Goal: Contribute content

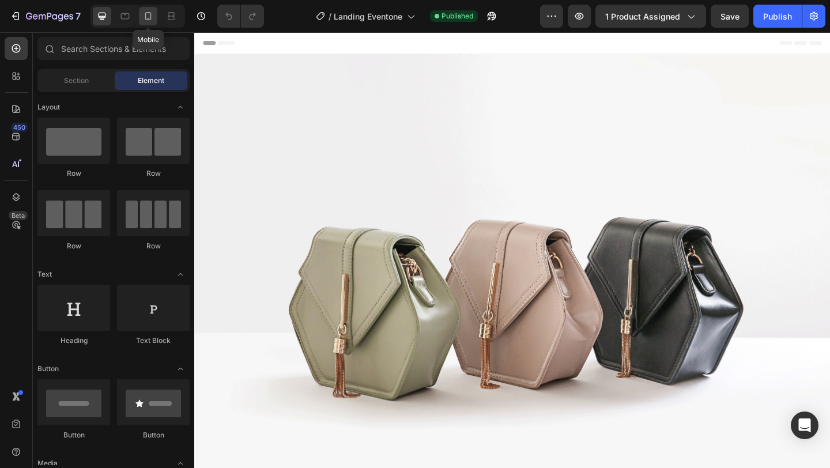
click at [146, 16] on icon at bounding box center [148, 16] width 6 height 8
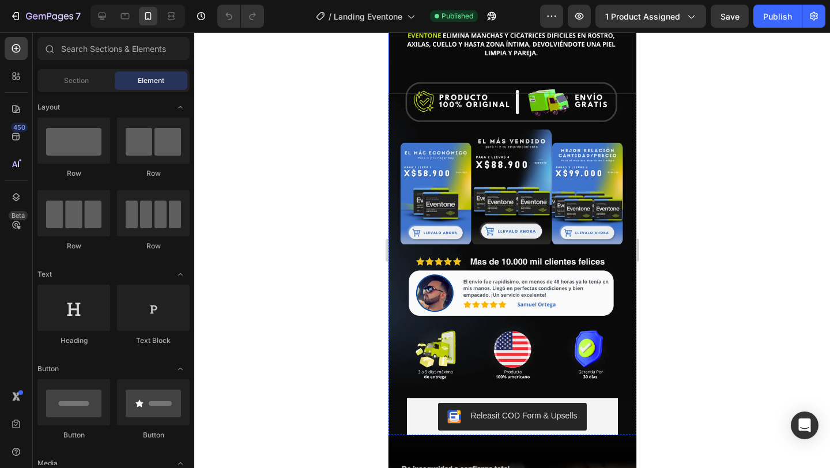
scroll to position [389, 0]
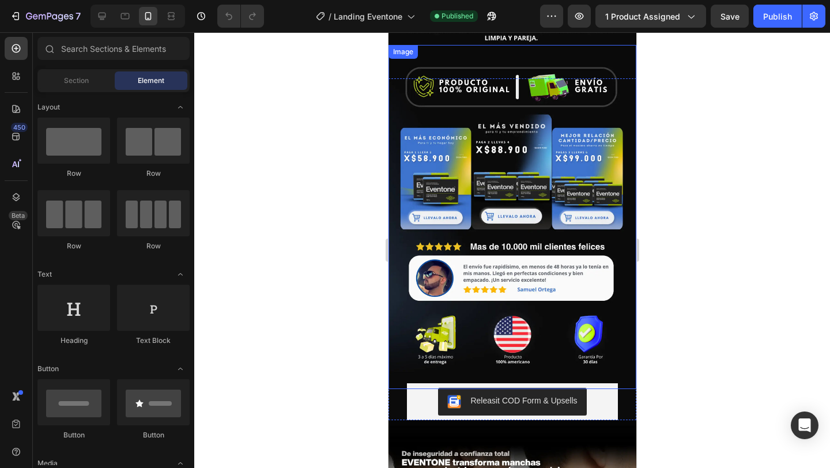
click at [453, 186] on img at bounding box center [512, 217] width 248 height 344
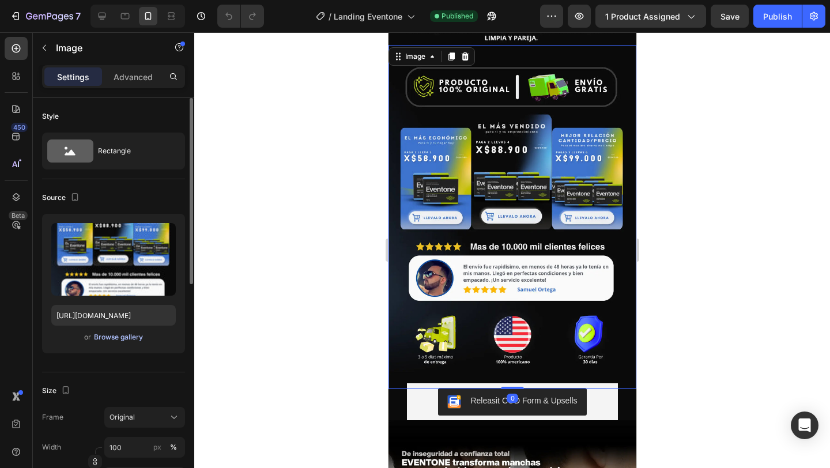
click at [131, 339] on div "Browse gallery" at bounding box center [118, 337] width 49 height 10
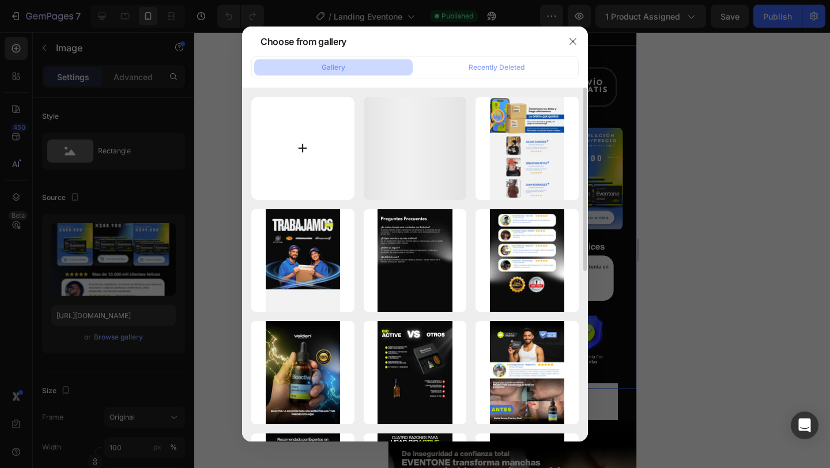
click at [317, 160] on input "file" at bounding box center [302, 148] width 103 height 103
type input "C:\fakepath\22222.webp"
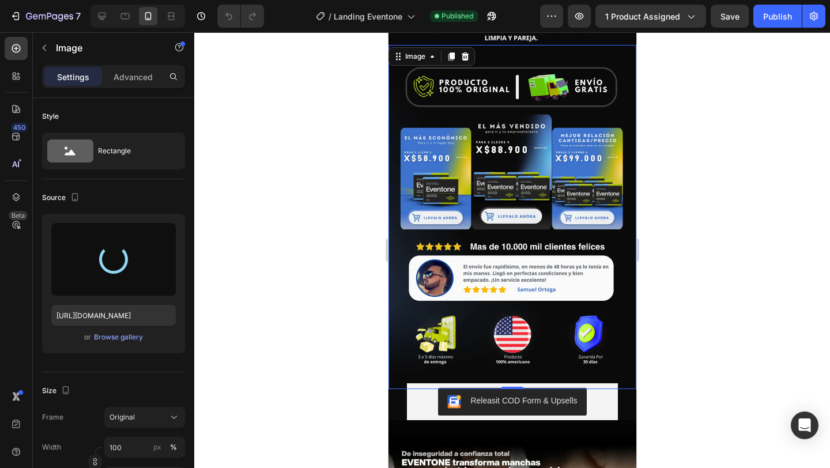
type input "[URL][DOMAIN_NAME]"
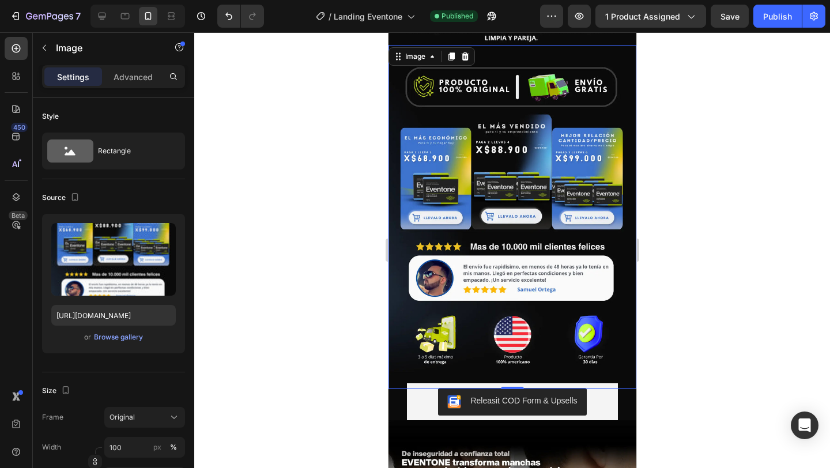
click at [673, 219] on div at bounding box center [512, 250] width 636 height 436
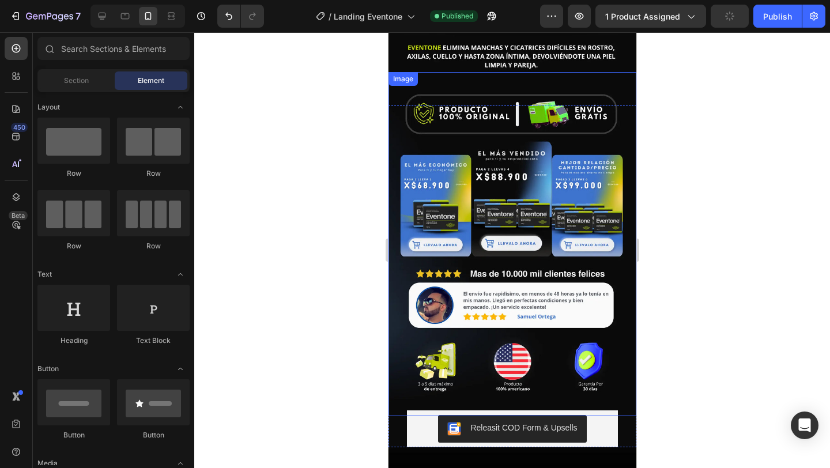
scroll to position [357, 0]
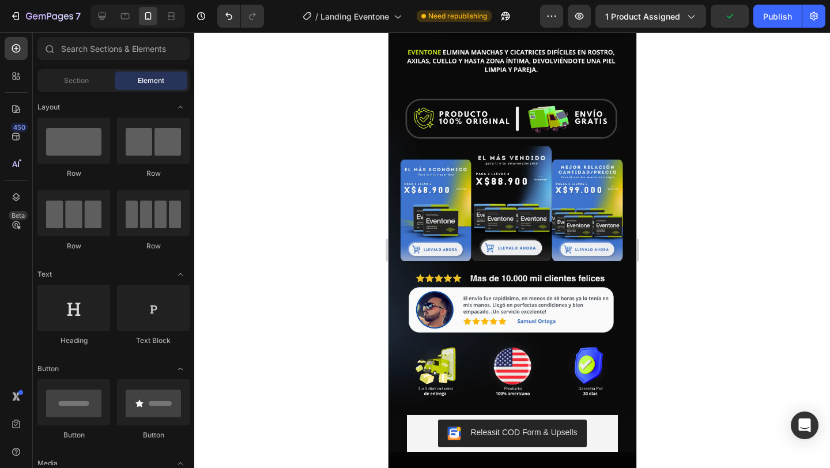
click at [698, 165] on div at bounding box center [512, 250] width 636 height 436
click at [777, 13] on div "Publish" at bounding box center [777, 16] width 29 height 12
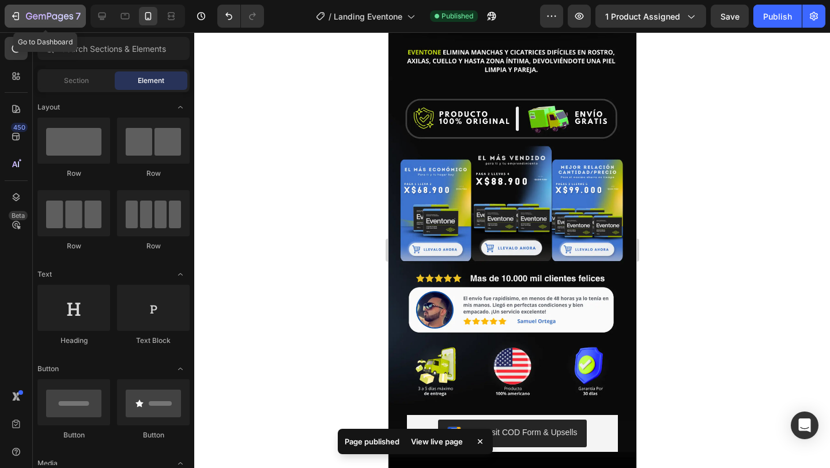
click at [24, 12] on div "7" at bounding box center [45, 16] width 71 height 14
